Goal: Transaction & Acquisition: Purchase product/service

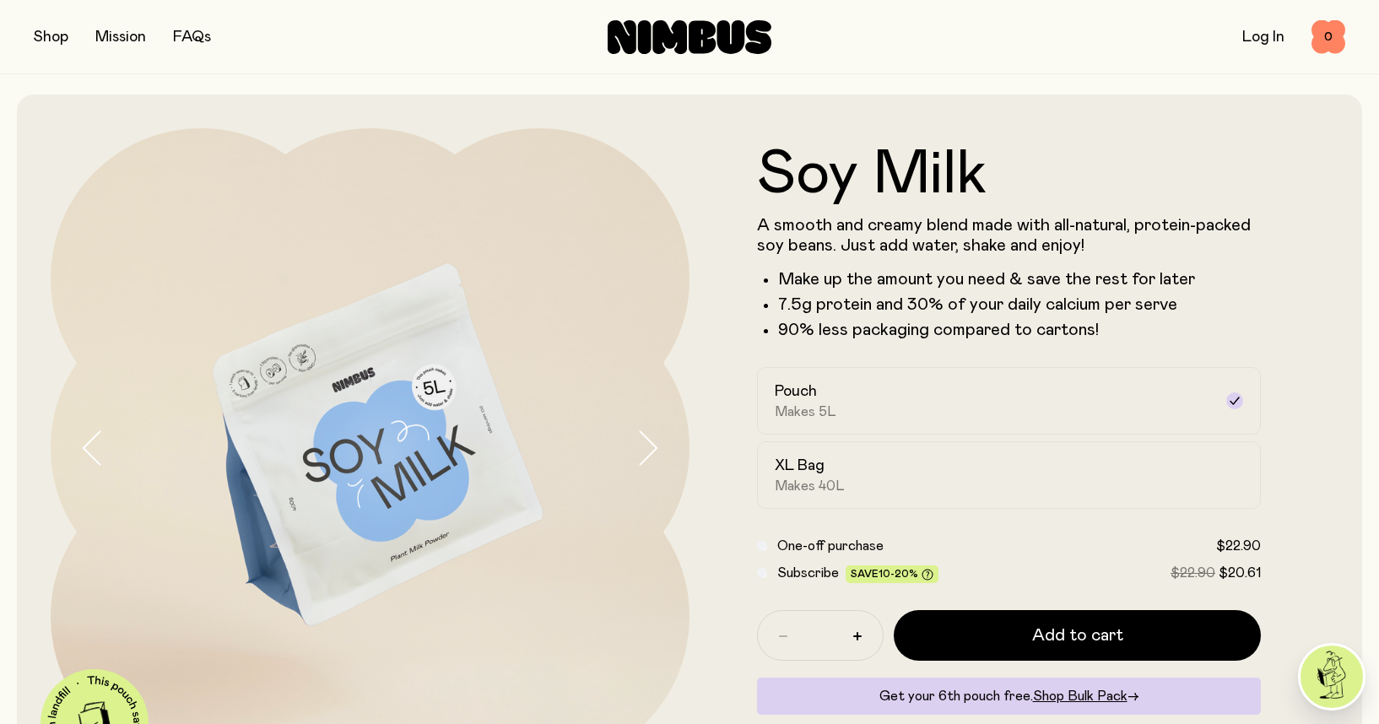
click at [855, 452] on label "XL Bag Makes 40L" at bounding box center [1009, 475] width 504 height 68
